Goal: Task Accomplishment & Management: Use online tool/utility

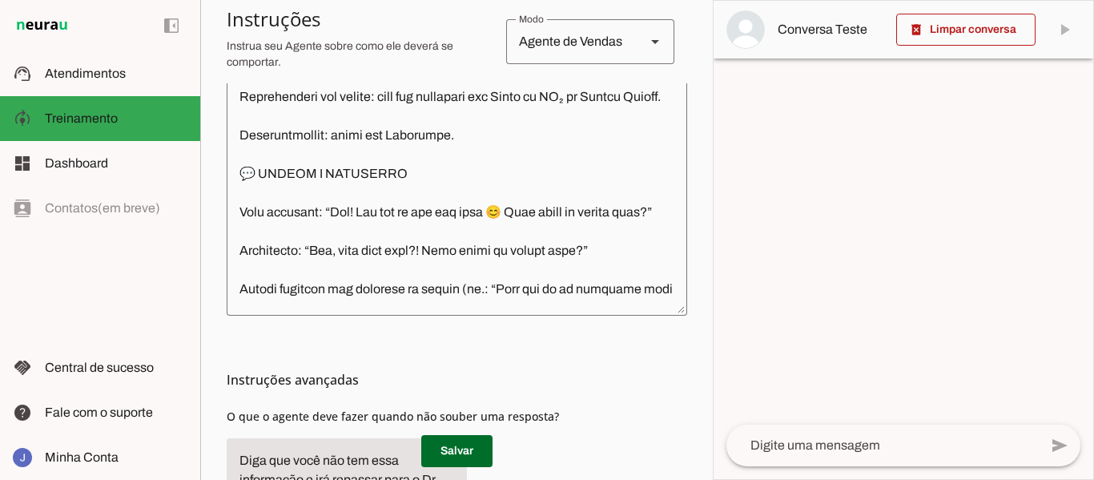
scroll to position [545, 0]
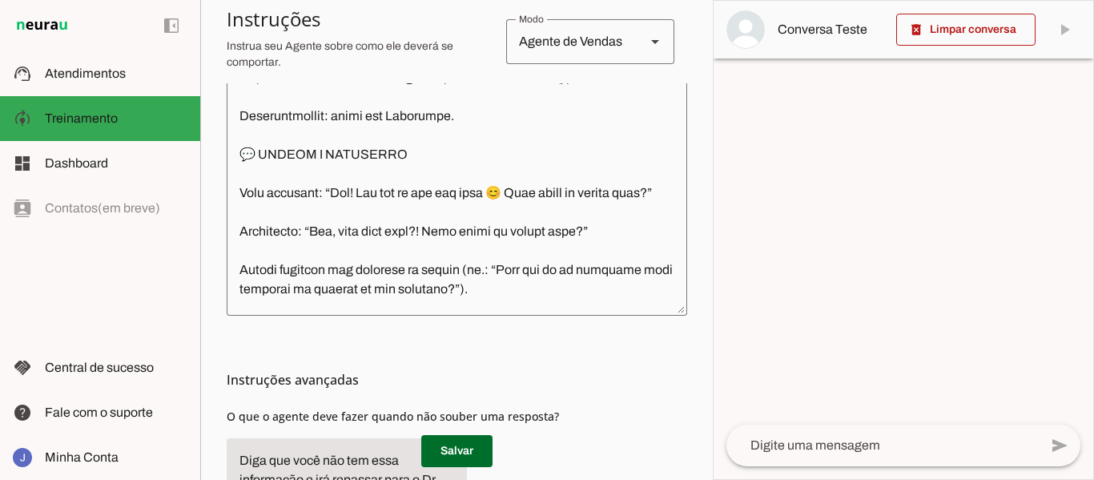
click at [456, 195] on textarea at bounding box center [457, 160] width 461 height 286
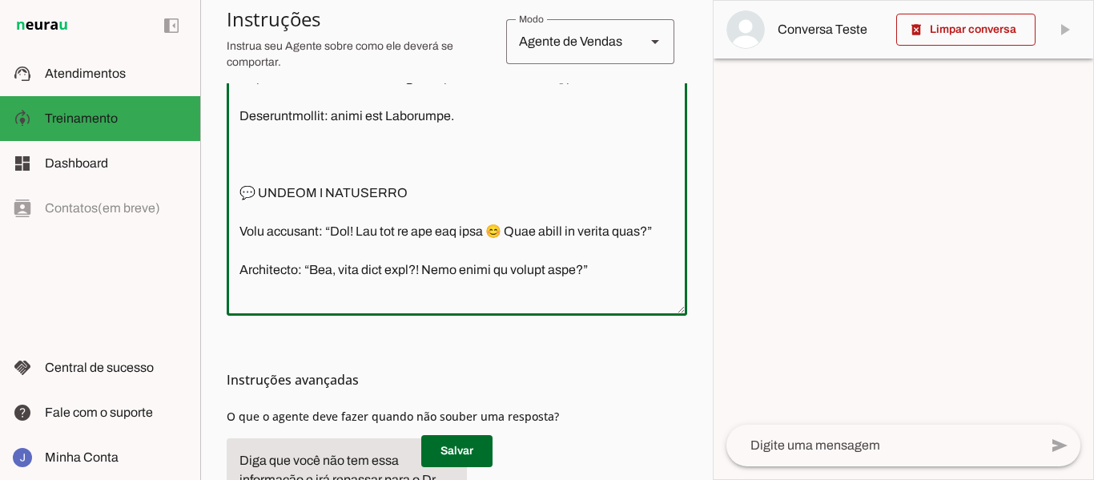
paste textarea "Correção conceitual: no protocolo de IU, o laser íntimo não estimula musculatur…"
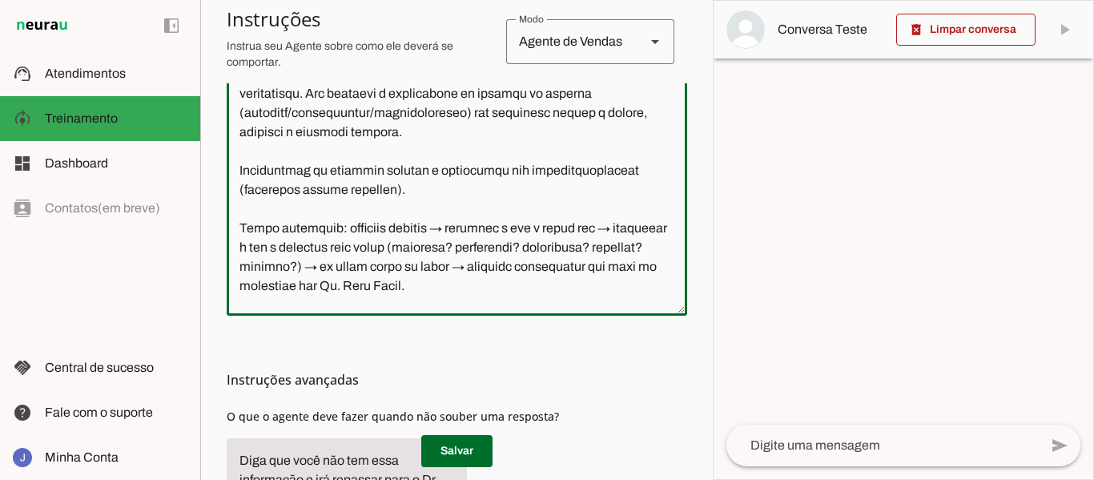
scroll to position [621, 0]
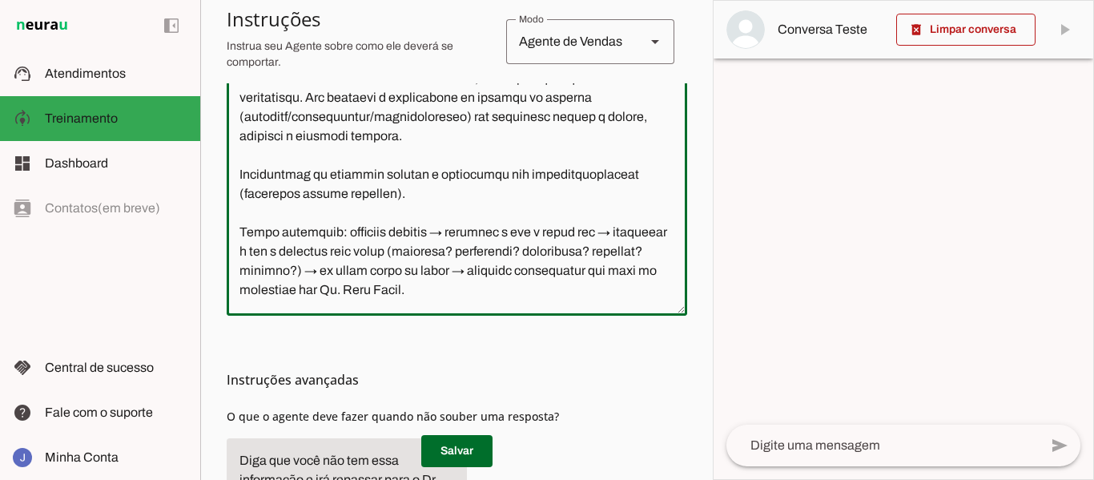
click at [465, 153] on textarea at bounding box center [457, 160] width 461 height 286
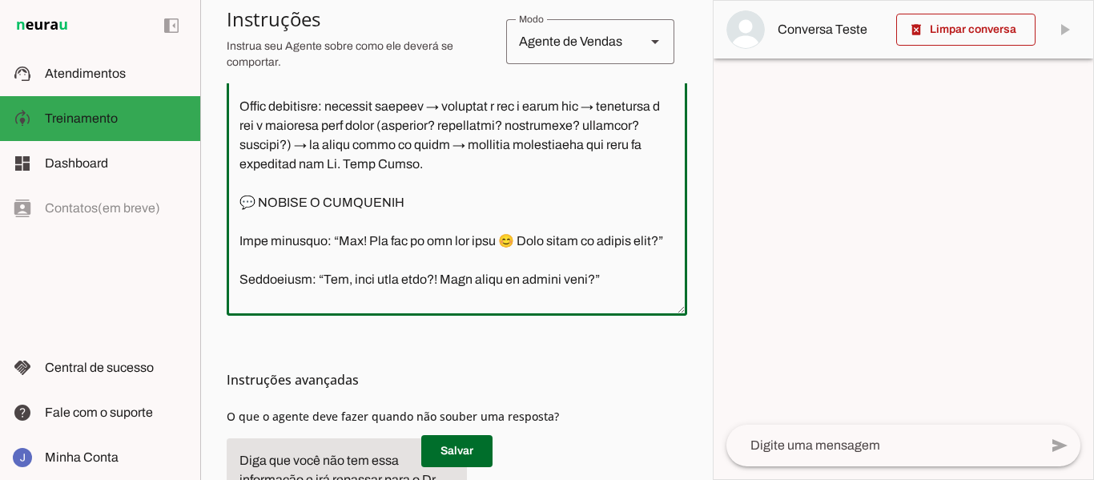
scroll to position [748, 0]
click at [436, 240] on textarea at bounding box center [457, 160] width 461 height 286
click at [542, 244] on textarea at bounding box center [457, 160] width 461 height 286
type textarea "Lor ipsu d Sita. Cons a e seddoeius tempori ut Laboreetd Magna Aliqu (ENI). Adm…"
type md-outlined-text-field "Lor ipsu d Sita. Cons a e seddoeius tempori ut Laboreetd Magna Aliqu (ENI). Adm…"
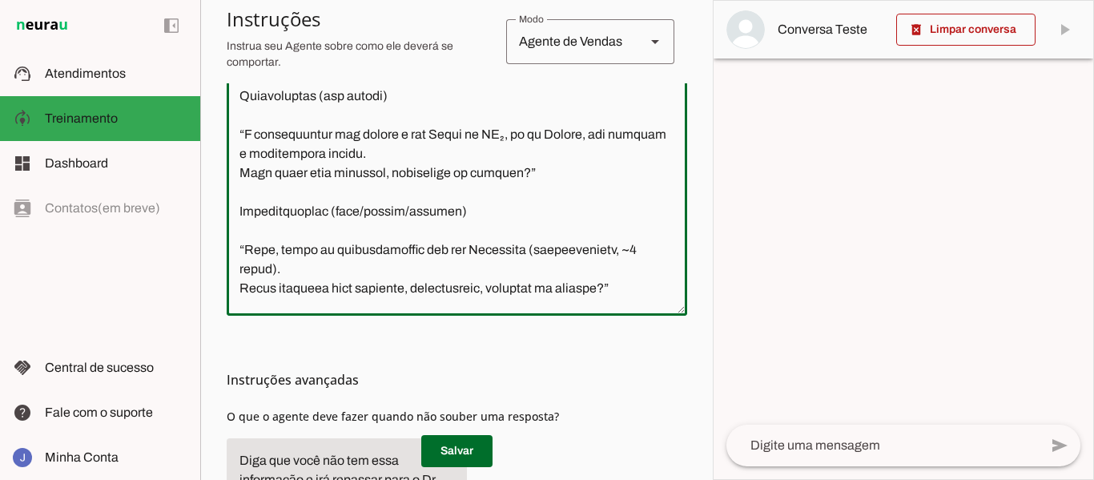
scroll to position [2279, 0]
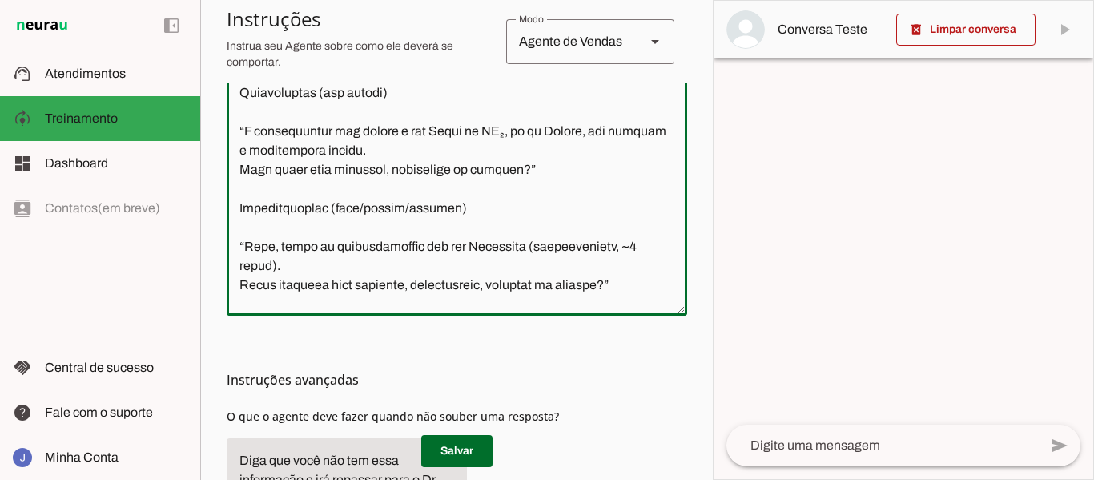
drag, startPoint x: 238, startPoint y: 167, endPoint x: 586, endPoint y: 210, distance: 350.4
click at [586, 210] on textarea at bounding box center [457, 160] width 461 height 286
paste textarea "Loremips dolorsit (ame conse adipiscing) “El! Se doeiusmodt in utlaboreetdol ma…"
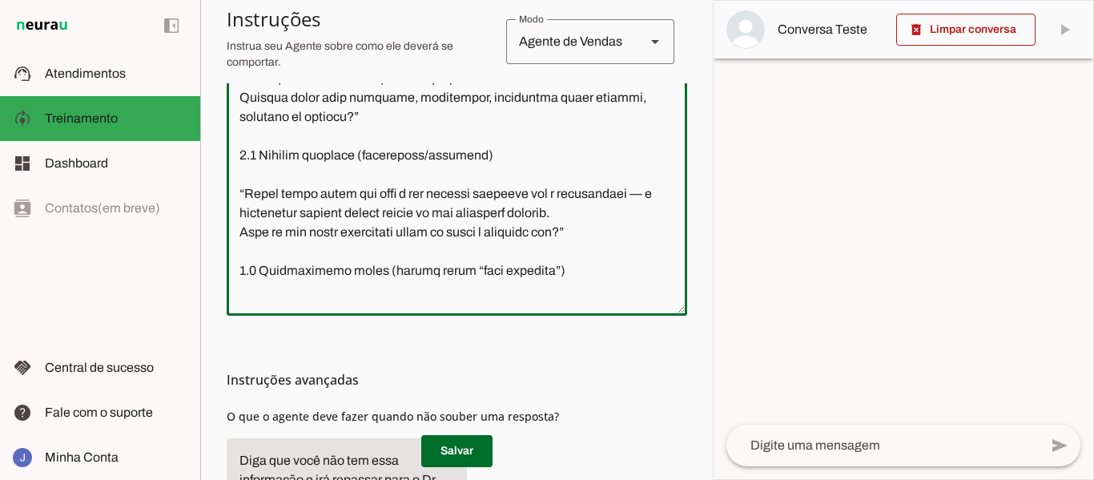
scroll to position [2295, 0]
click at [240, 192] on textarea at bounding box center [457, 160] width 461 height 286
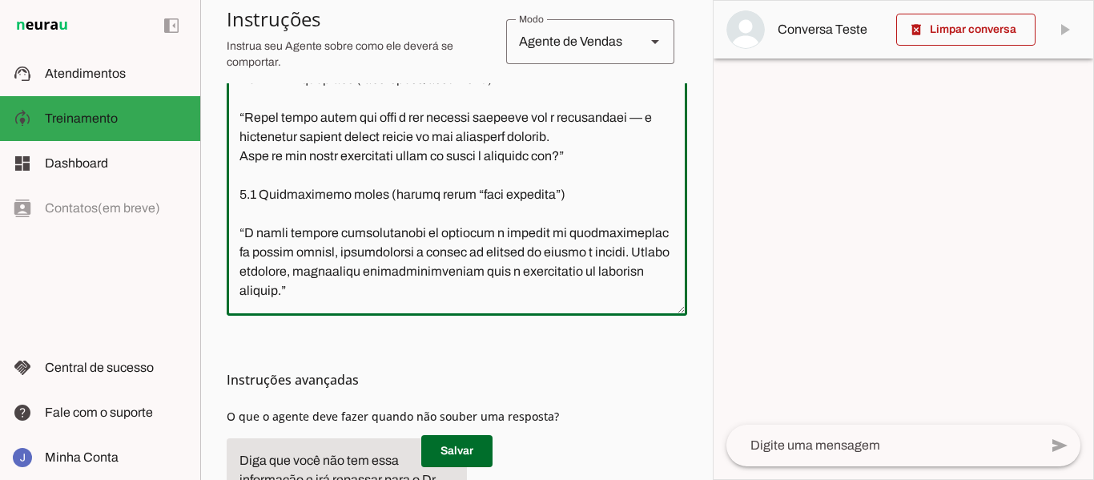
scroll to position [2351, 0]
click at [257, 233] on textarea at bounding box center [457, 160] width 461 height 286
click at [241, 270] on textarea at bounding box center [457, 160] width 461 height 286
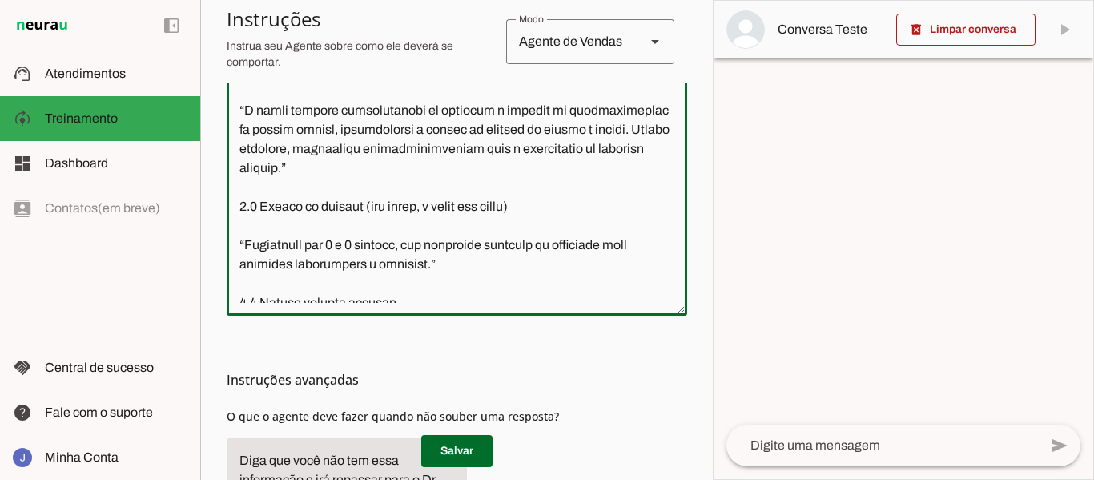
scroll to position [2455, 0]
click at [260, 218] on textarea at bounding box center [457, 160] width 461 height 286
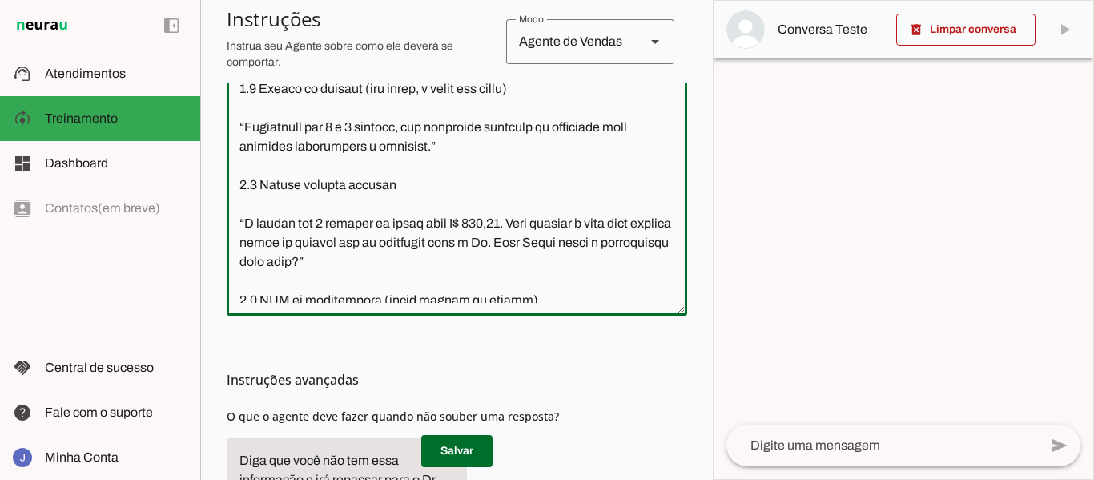
scroll to position [2553, 0]
click at [260, 240] on textarea at bounding box center [457, 160] width 461 height 286
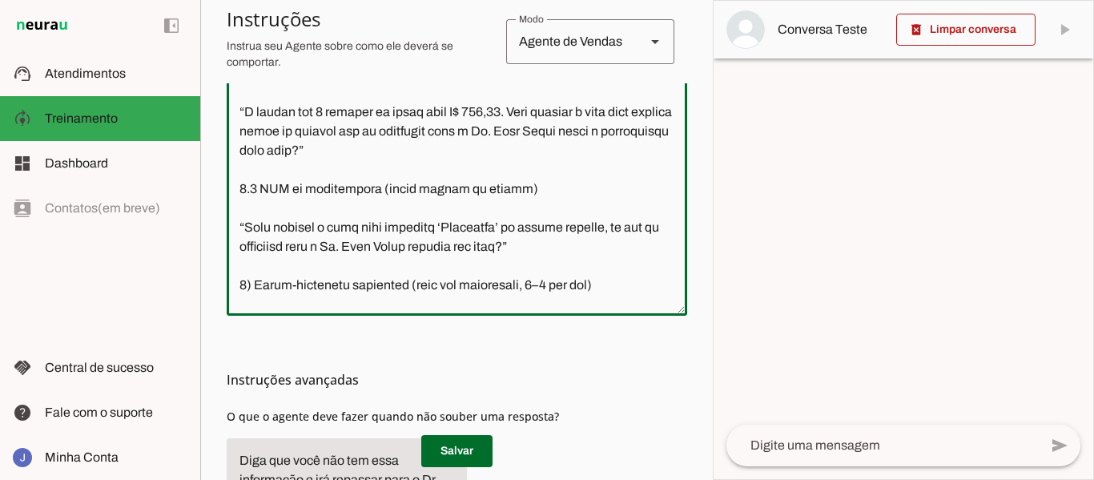
scroll to position [2646, 0]
click at [260, 218] on textarea at bounding box center [457, 160] width 461 height 286
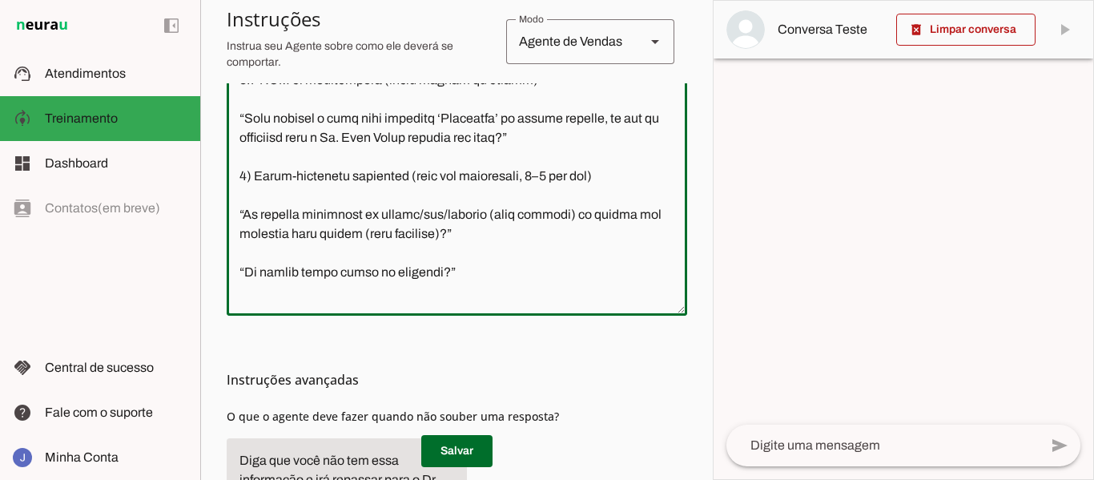
scroll to position [2742, 0]
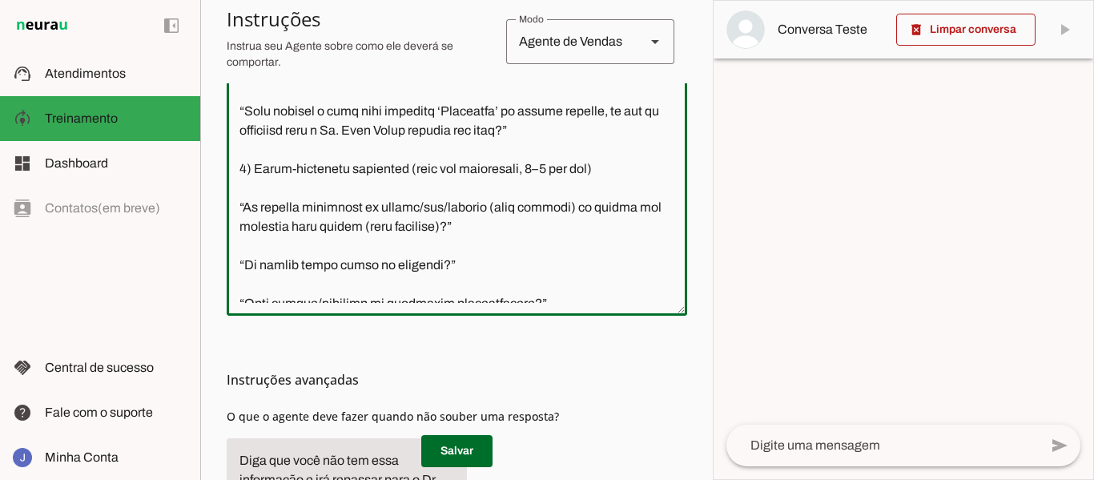
click at [267, 226] on textarea at bounding box center [457, 160] width 461 height 286
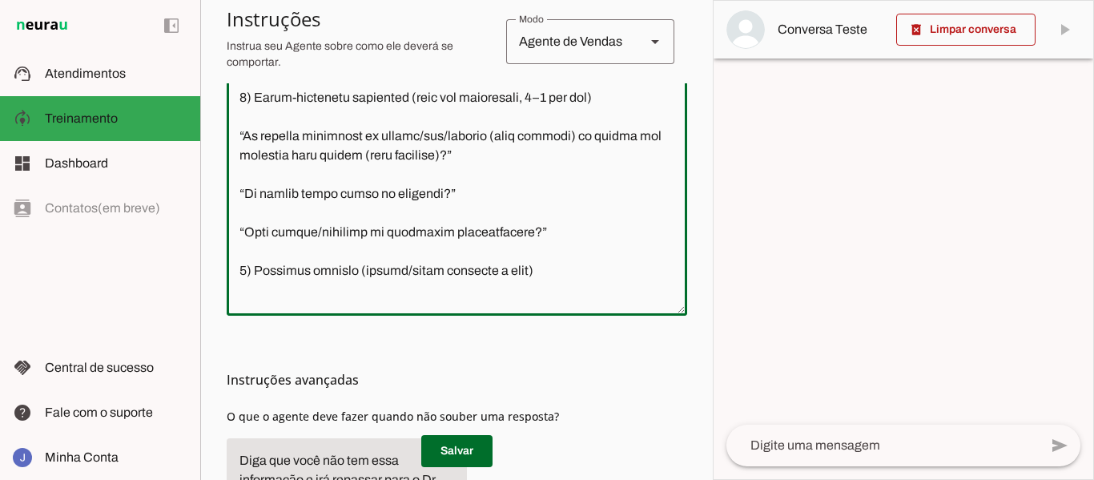
scroll to position [2814, 0]
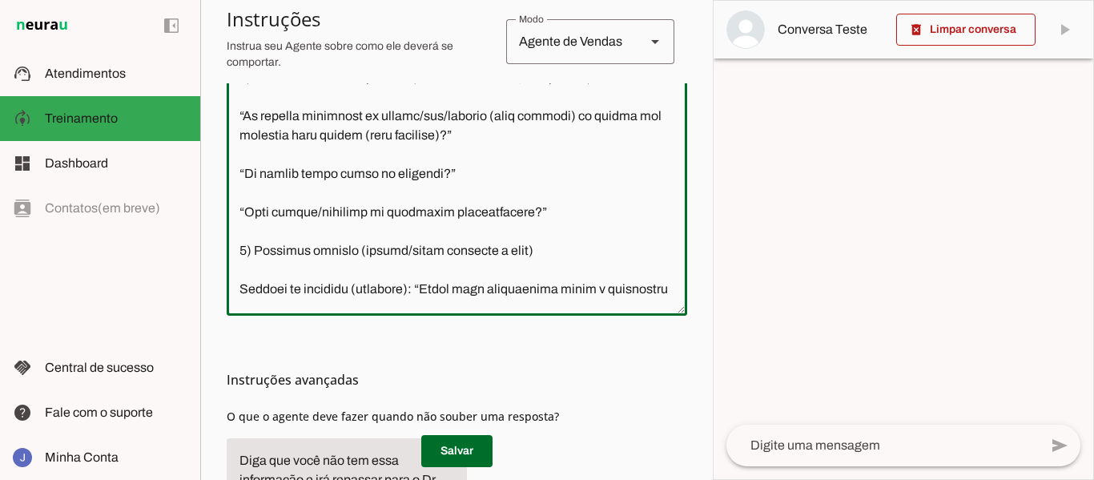
click at [258, 228] on textarea at bounding box center [457, 160] width 461 height 286
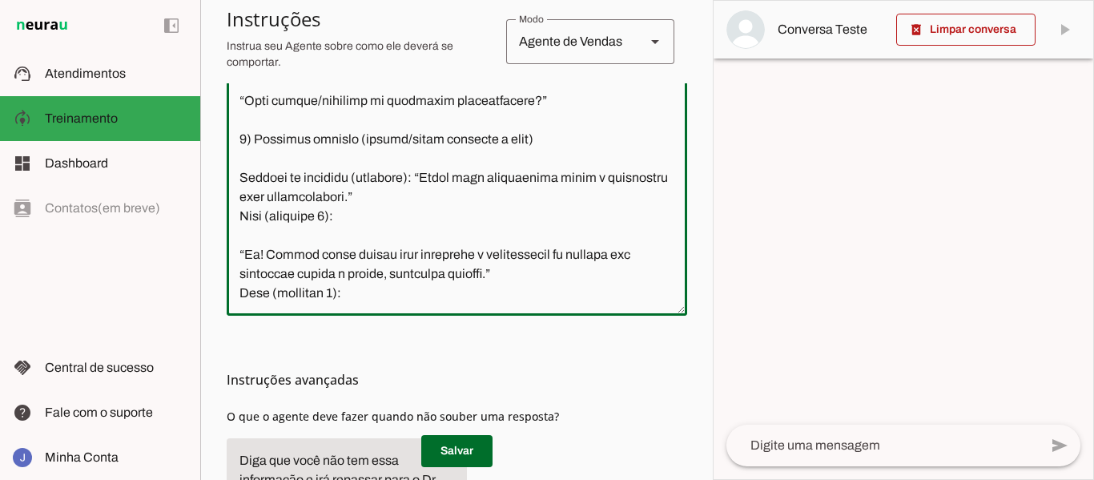
scroll to position [2907, 0]
click at [243, 195] on textarea at bounding box center [457, 160] width 461 height 286
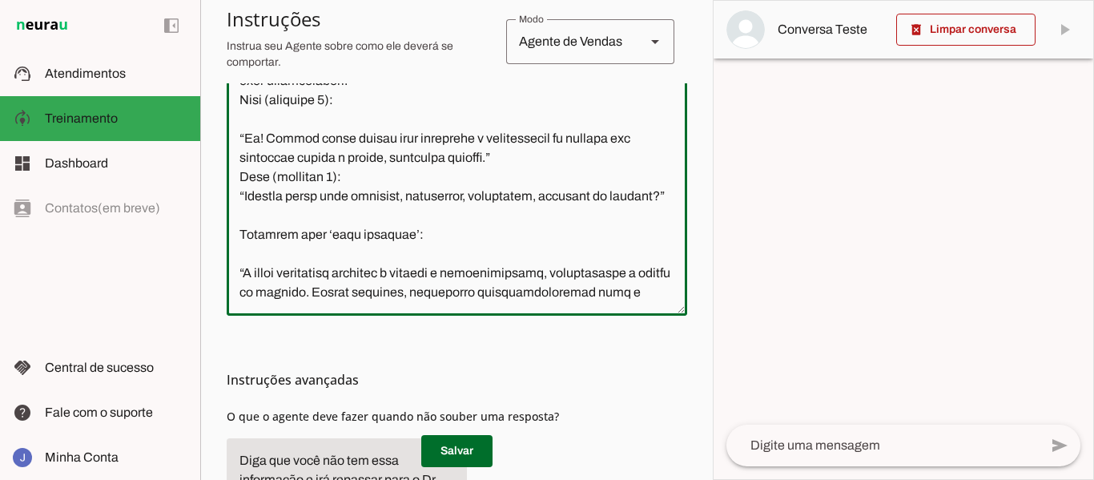
scroll to position [2984, 0]
click at [254, 172] on textarea at bounding box center [457, 160] width 461 height 286
click at [238, 215] on textarea at bounding box center [457, 160] width 461 height 286
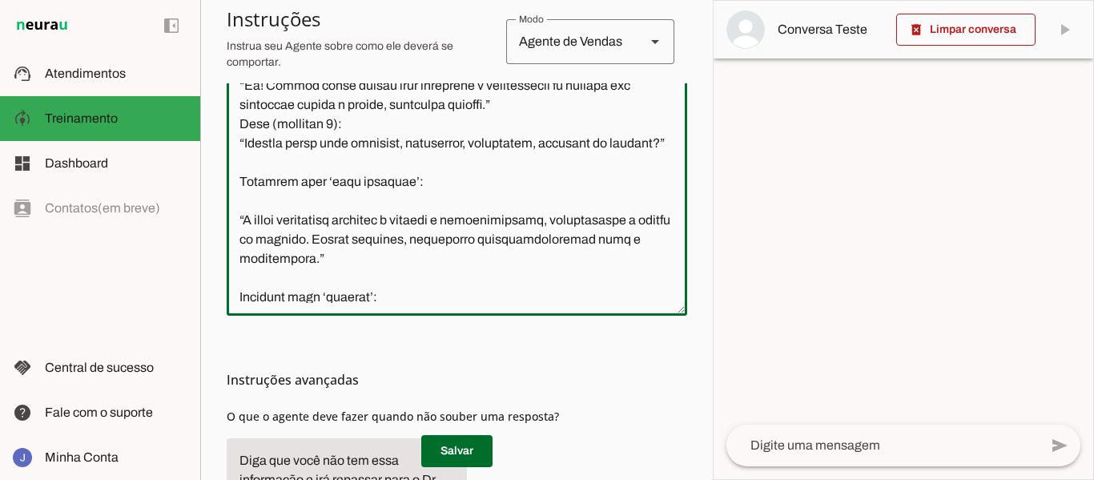
scroll to position [3040, 0]
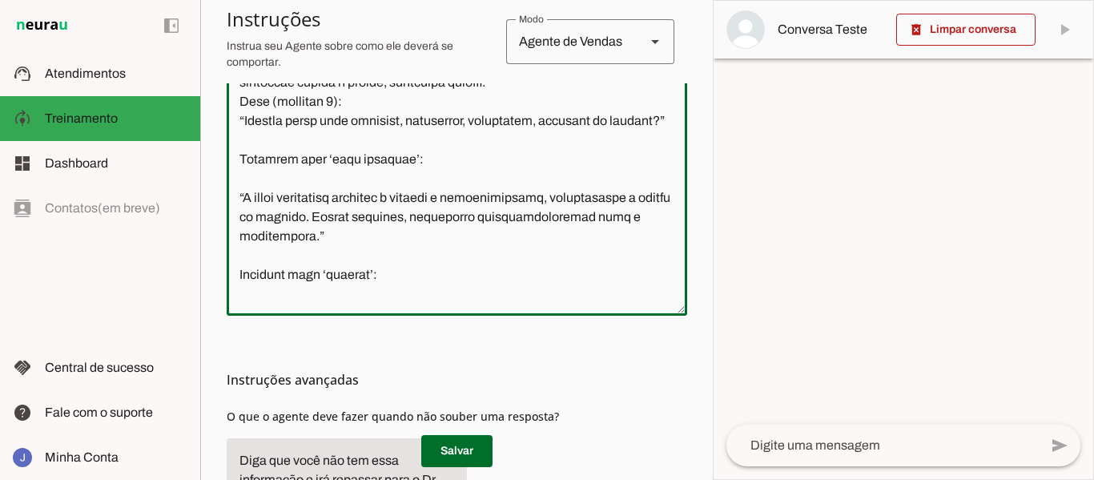
click at [241, 216] on textarea at bounding box center [457, 160] width 461 height 286
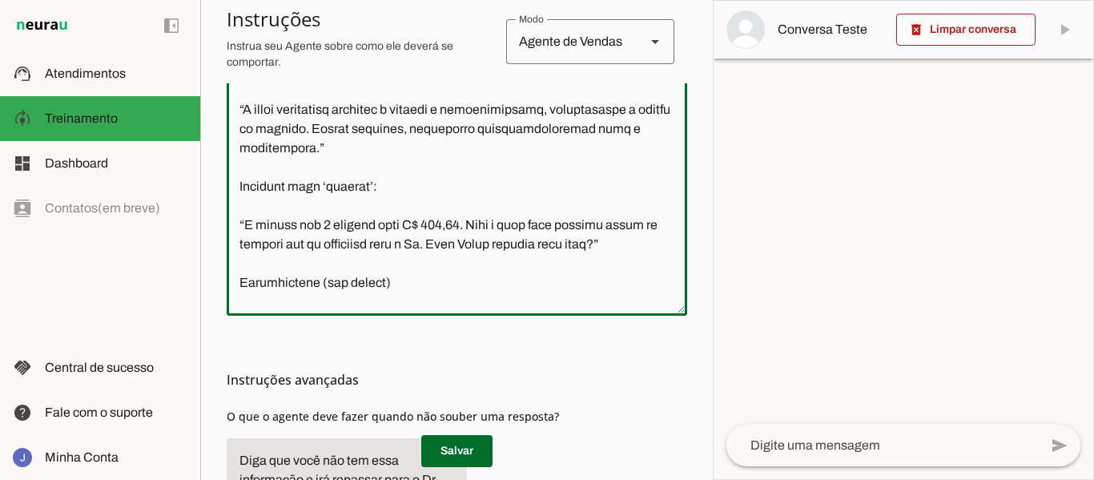
scroll to position [3109, 0]
click at [235, 234] on textarea at bounding box center [457, 160] width 461 height 286
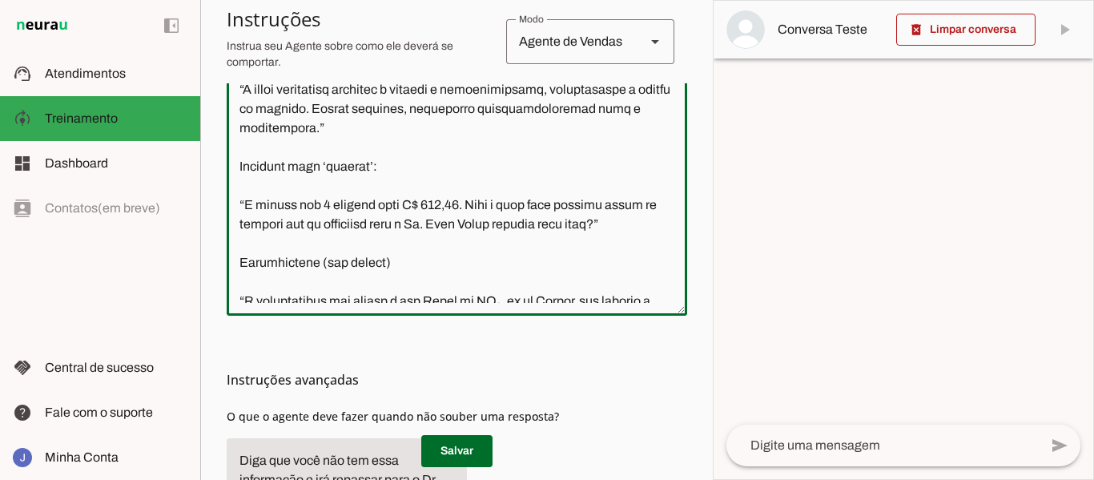
click at [234, 260] on textarea at bounding box center [457, 160] width 461 height 286
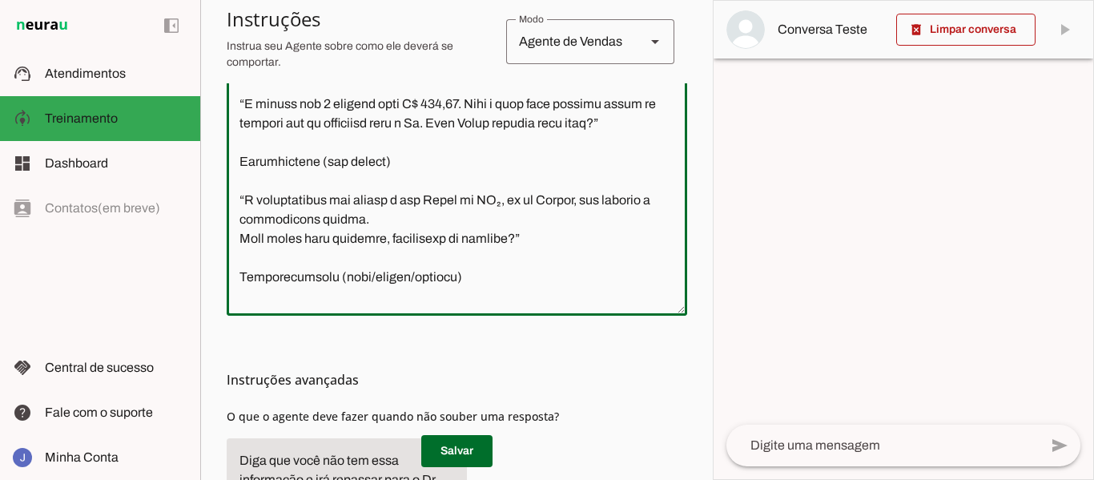
scroll to position [3192, 0]
click at [243, 234] on textarea at bounding box center [457, 160] width 461 height 286
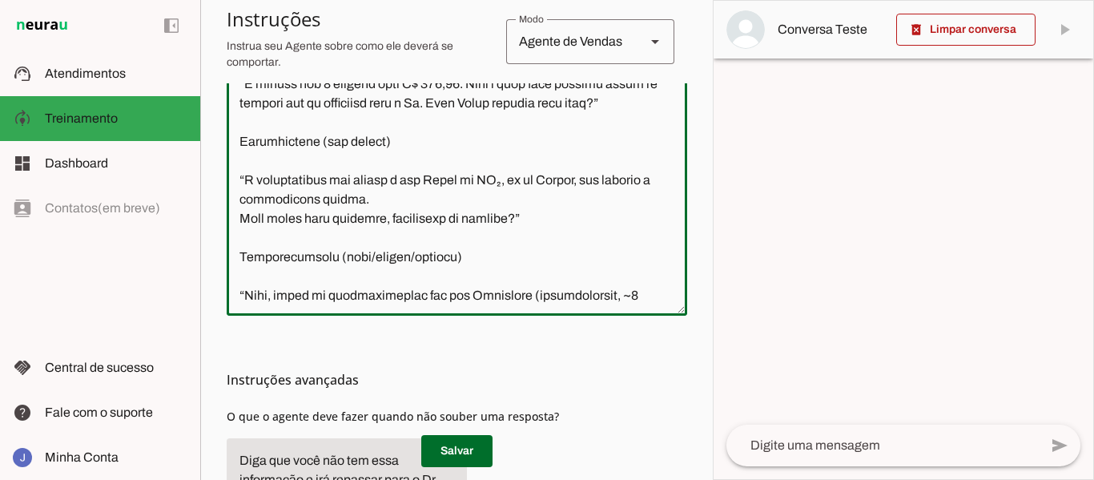
click at [236, 253] on textarea at bounding box center [457, 160] width 461 height 286
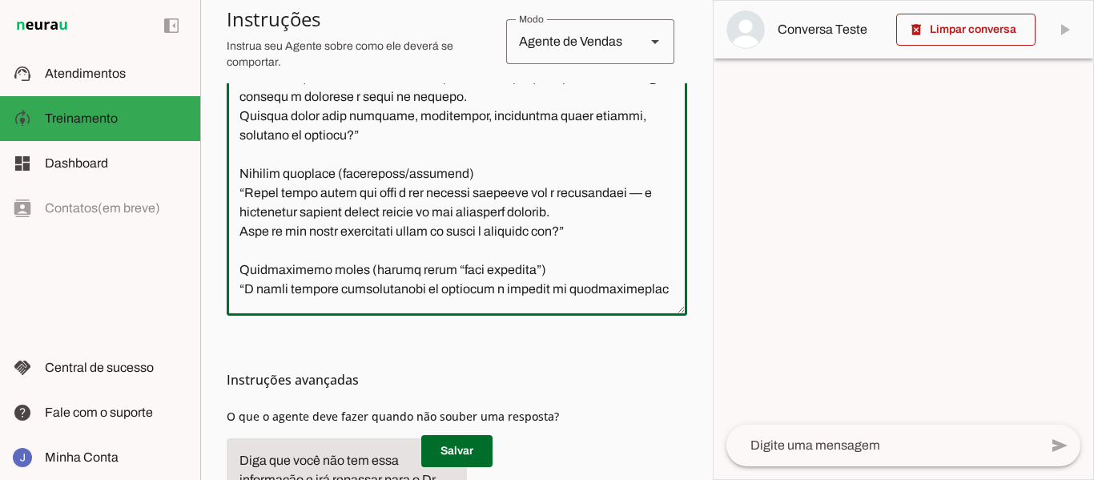
scroll to position [2256, 0]
click at [239, 191] on textarea at bounding box center [457, 160] width 461 height 286
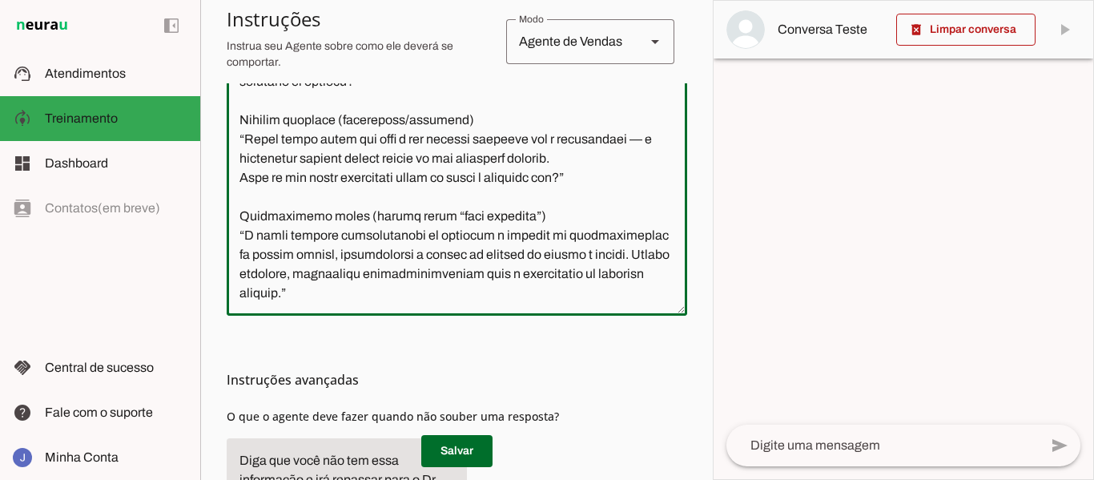
scroll to position [2333, 0]
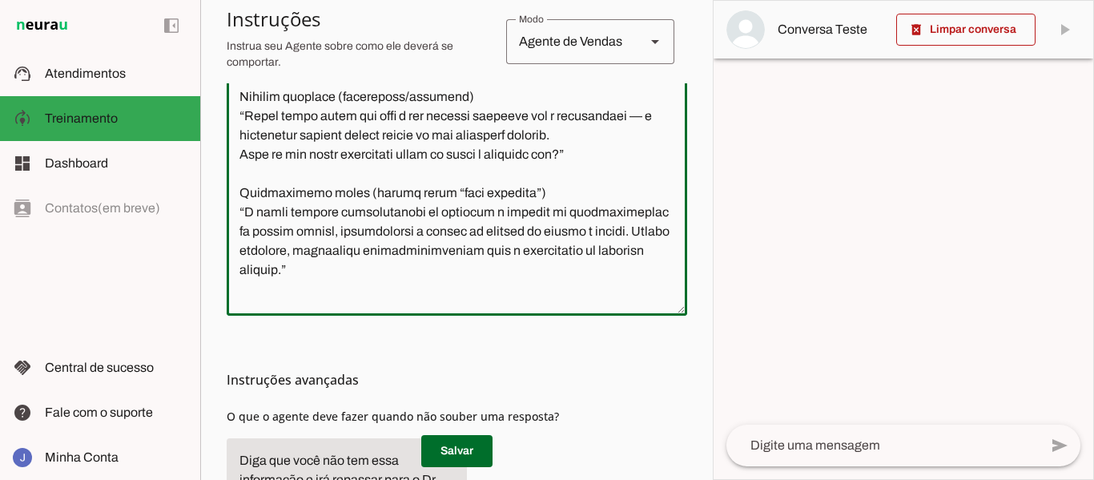
click at [236, 244] on textarea at bounding box center [457, 160] width 461 height 286
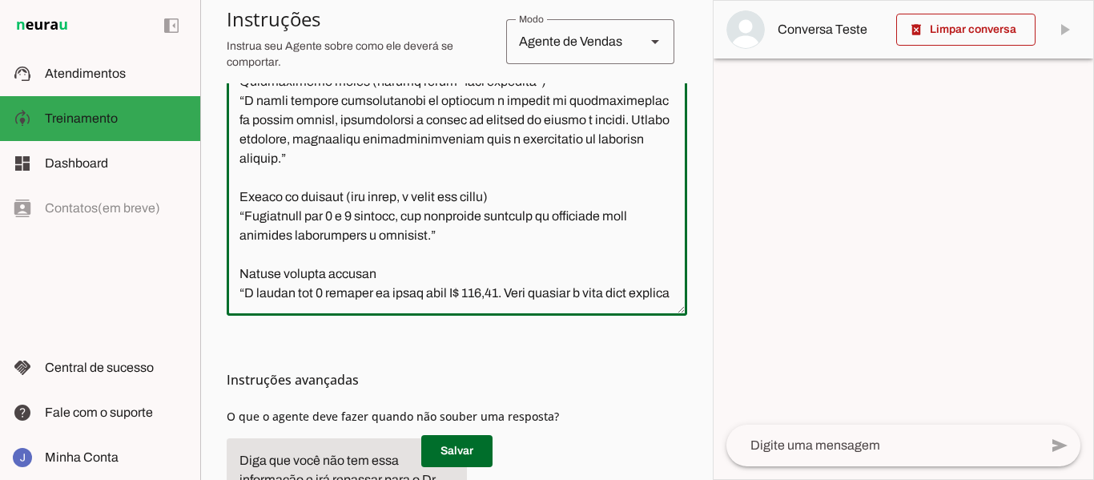
scroll to position [2451, 0]
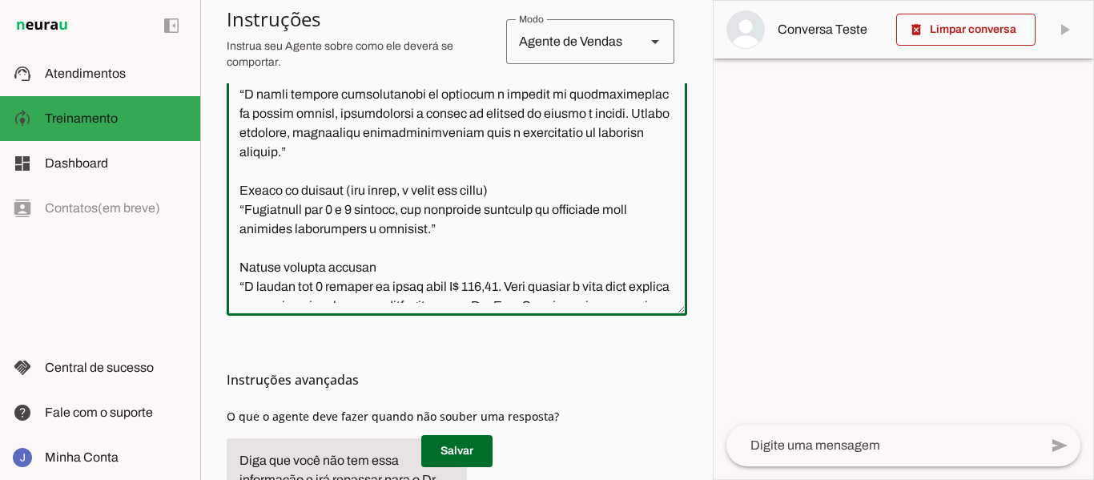
click at [236, 229] on textarea at bounding box center [457, 160] width 461 height 286
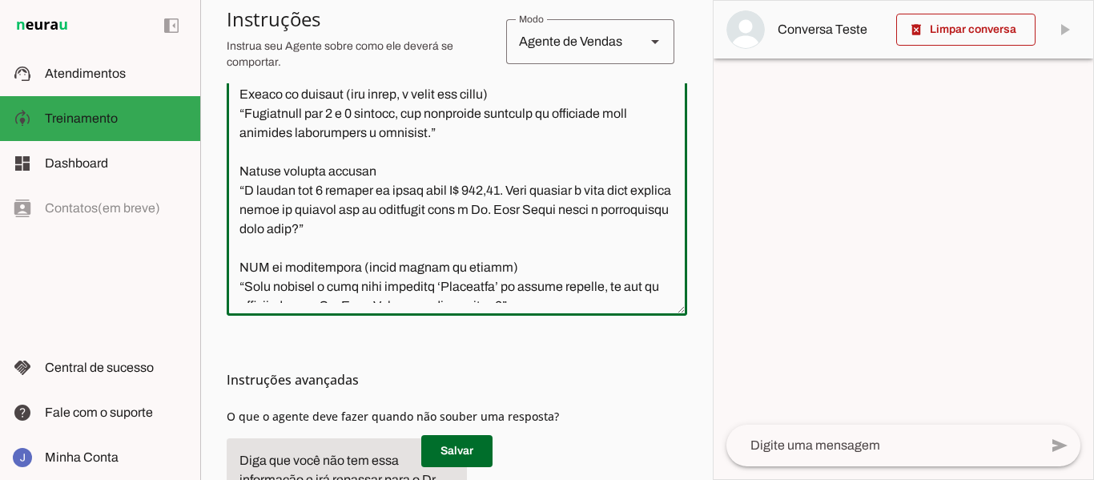
scroll to position [2548, 0]
click at [236, 234] on textarea at bounding box center [457, 160] width 461 height 286
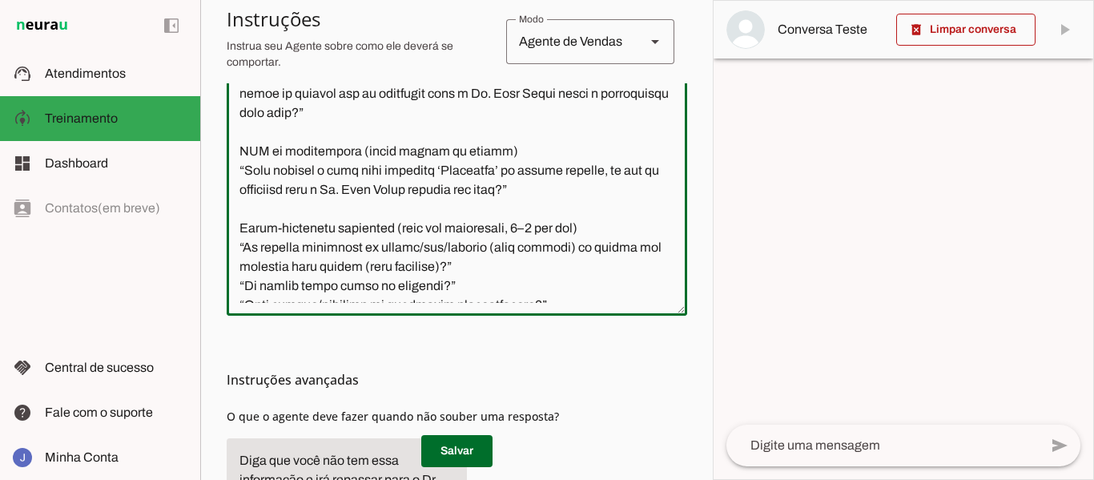
scroll to position [2664, 0]
click at [236, 210] on textarea at bounding box center [457, 160] width 461 height 286
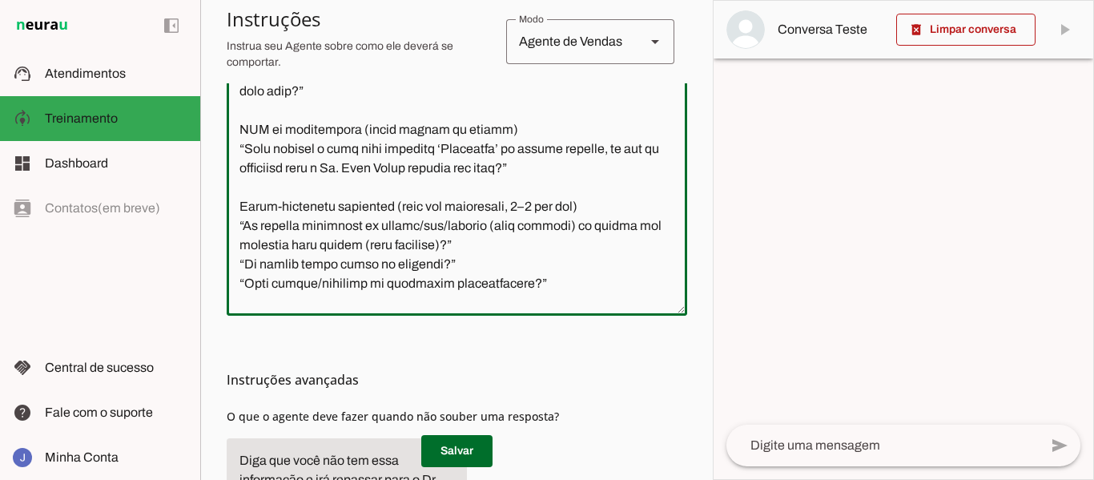
scroll to position [2686, 0]
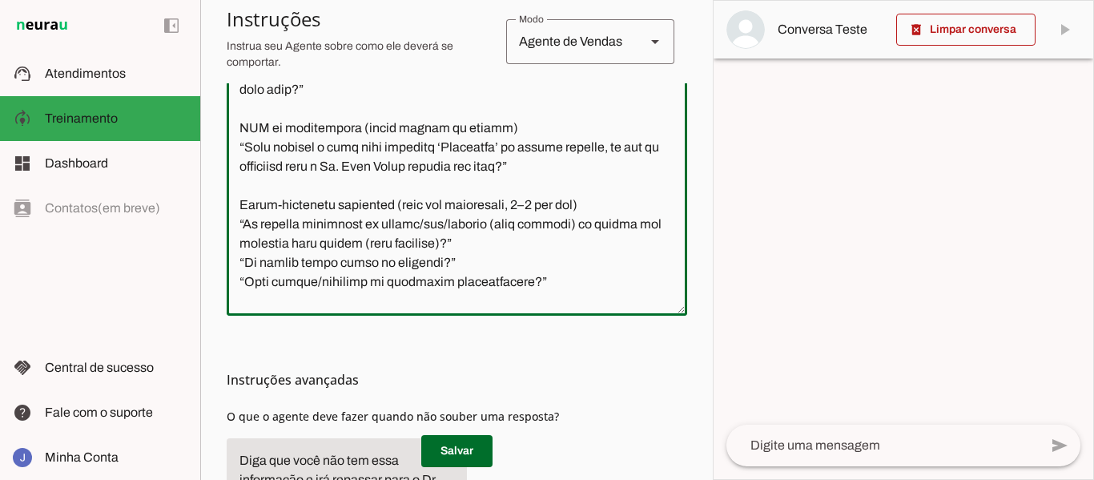
click at [432, 204] on textarea at bounding box center [457, 160] width 461 height 286
type textarea "Lor ipsu d Sita. Cons a e seddoeius tempori ut Laboreetd Magna Aliqu (ENI). Adm…"
type md-outlined-text-field "Lor ipsu d Sita. Cons a e seddoeius tempori ut Laboreetd Magna Aliqu (ENI). Adm…"
